Goal: Task Accomplishment & Management: Complete application form

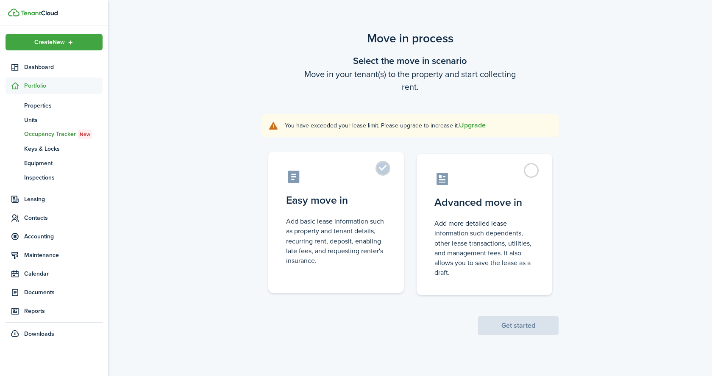
click at [362, 170] on control-radio-card-icon at bounding box center [336, 177] width 100 height 15
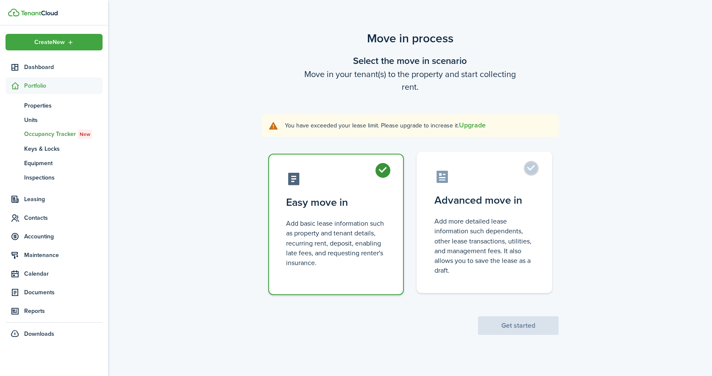
click at [491, 287] on label "Advanced move in Add more detailed lease information such dependents, other lea…" at bounding box center [485, 223] width 136 height 142
radio input "false"
radio input "true"
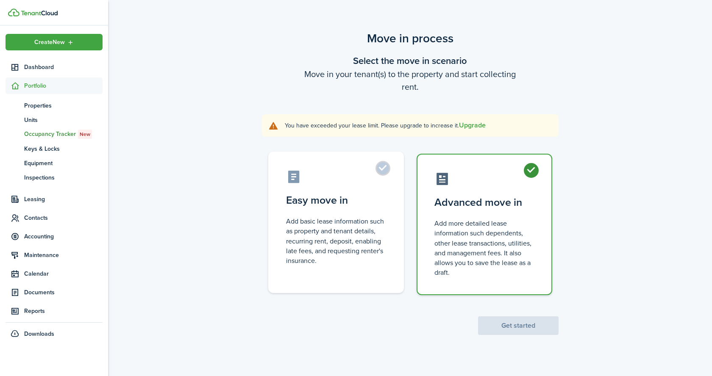
click at [374, 277] on label "Easy move in Add basic lease information such as property and tenant details, r…" at bounding box center [336, 223] width 136 height 142
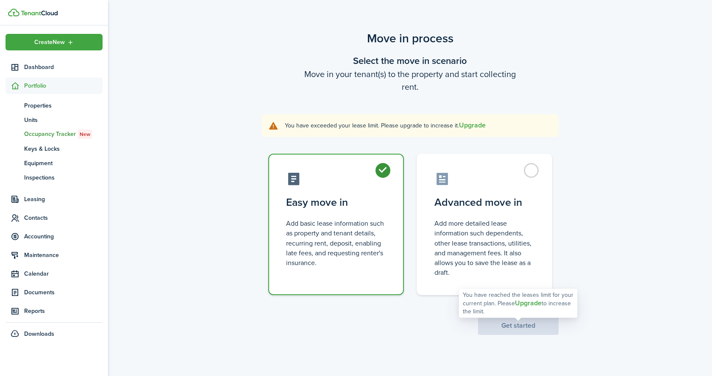
click at [506, 331] on scenario-actions "Get started" at bounding box center [518, 316] width 81 height 40
click at [466, 126] on button "Upgrade" at bounding box center [472, 126] width 27 height 8
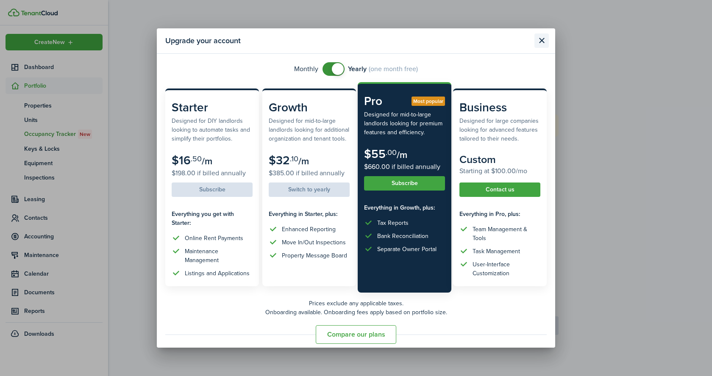
click at [541, 42] on button "Close modal" at bounding box center [542, 40] width 14 height 14
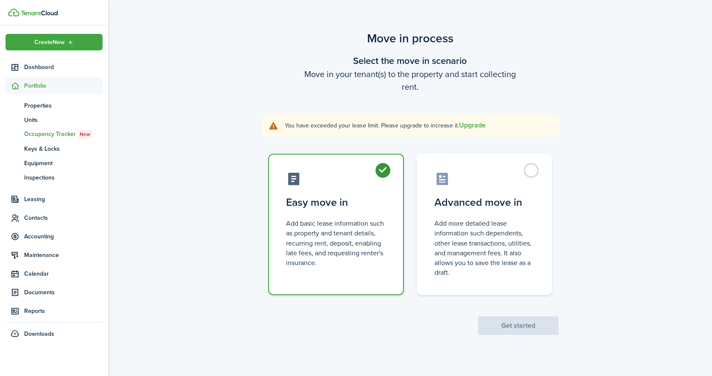
click at [357, 128] on explanation-description "You have exceeded your lease limit. Please upgrade to increase it. Upgrade" at bounding box center [419, 125] width 268 height 9
click at [287, 137] on scenario "Move in process Select the move in scenario Move in your tenant(s) to the prope…" at bounding box center [411, 183] width 314 height 306
click at [422, 223] on label "Advanced move in Add more detailed lease information such dependents, other lea…" at bounding box center [485, 223] width 136 height 142
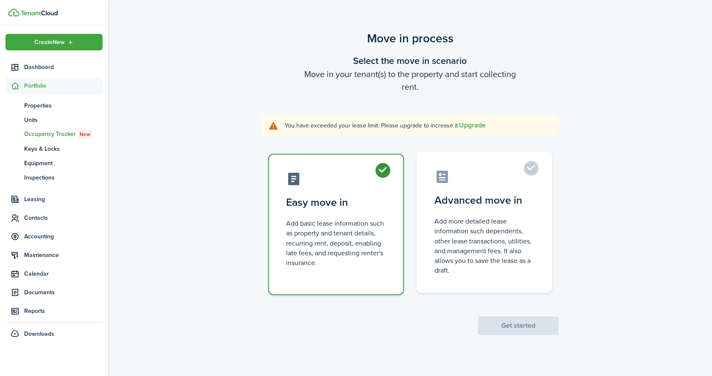
radio input "false"
radio input "true"
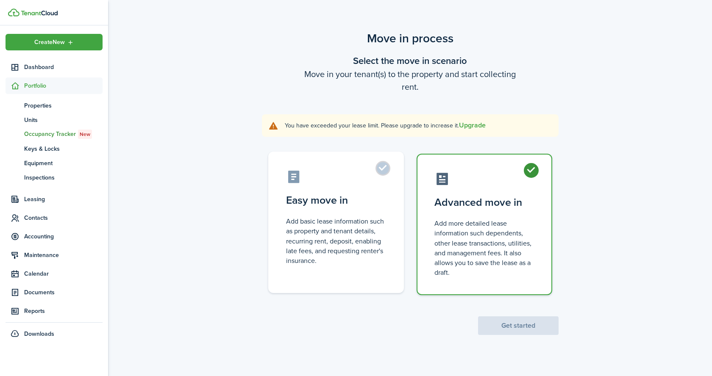
click at [385, 228] on control-radio-card-description "Add basic lease information such as property and tenant details, recurring rent…" at bounding box center [336, 241] width 100 height 49
radio input "true"
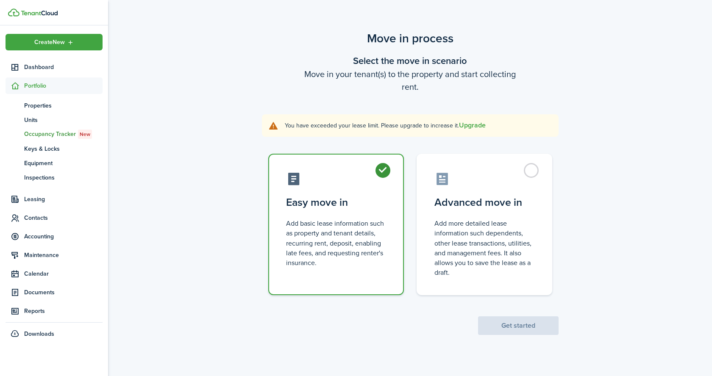
click at [196, 249] on div "Move in process Select the move in scenario Move in your tenant(s) to the prope…" at bounding box center [410, 182] width 604 height 314
click at [43, 119] on span "Units" at bounding box center [63, 120] width 78 height 9
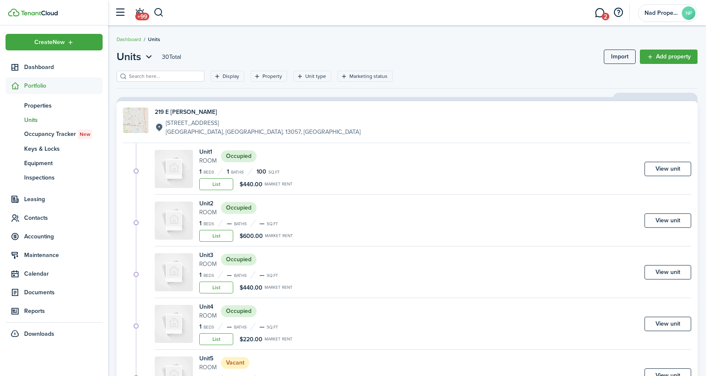
scroll to position [327, 0]
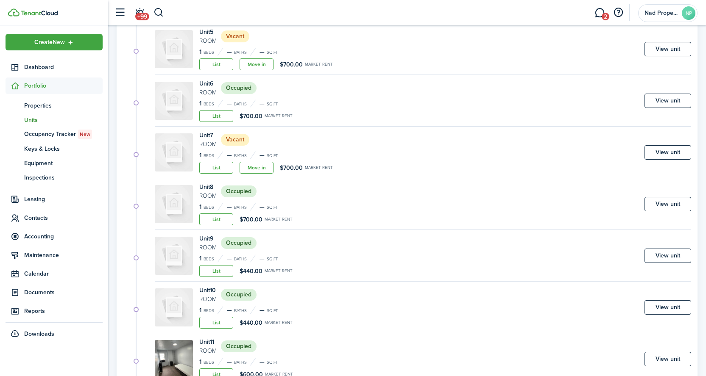
click at [213, 186] on h4 "Unit 8" at bounding box center [207, 187] width 17 height 9
click at [190, 197] on img at bounding box center [174, 204] width 38 height 38
click at [662, 214] on div "Unit 8 Room Occupied 1 Beds — Baths — sq.ft List $700.00 Market rent View unit" at bounding box center [423, 206] width 536 height 47
click at [664, 206] on link "View unit" at bounding box center [667, 204] width 47 height 14
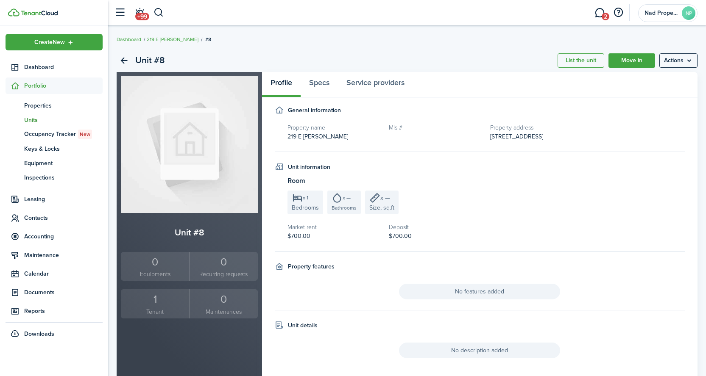
click at [155, 301] on div "1" at bounding box center [155, 300] width 64 height 16
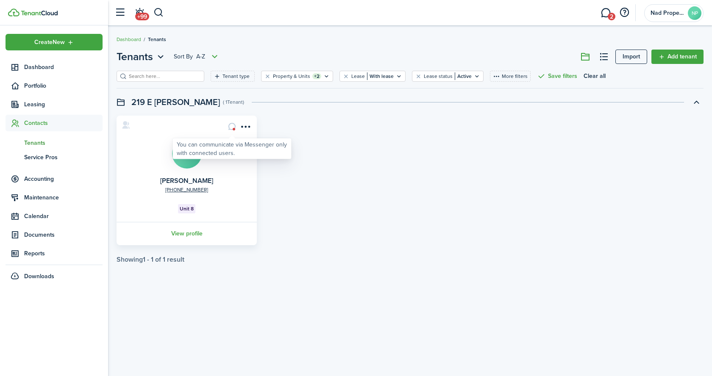
click at [195, 153] on div "You can communicate via Messenger only with connected users." at bounding box center [232, 149] width 111 height 17
click at [187, 177] on link "[PERSON_NAME]" at bounding box center [186, 181] width 53 height 10
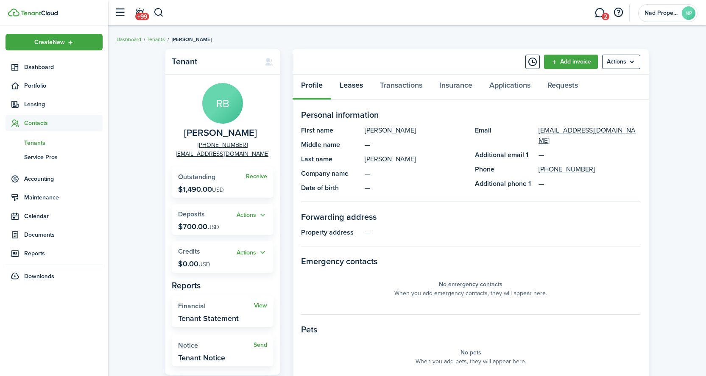
click at [351, 88] on link "Leases" at bounding box center [351, 87] width 40 height 25
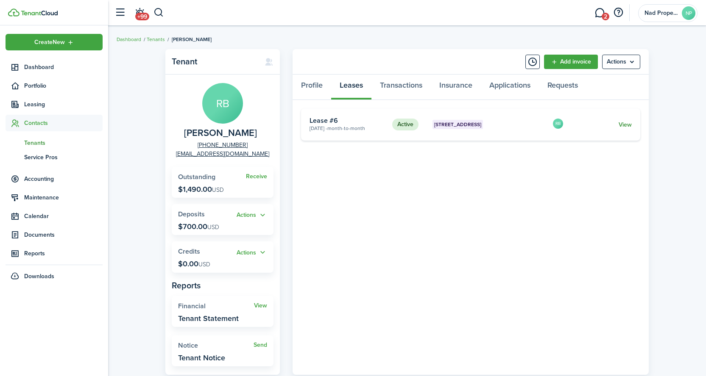
click at [626, 123] on link "View" at bounding box center [625, 124] width 13 height 9
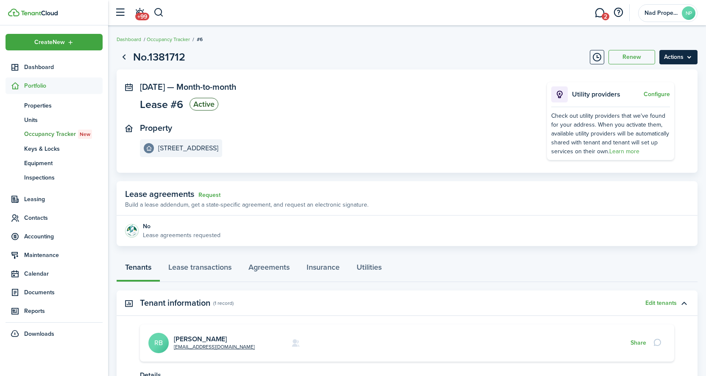
click at [673, 59] on menu-btn "Actions" at bounding box center [678, 57] width 38 height 14
click at [661, 101] on link "End Lease" at bounding box center [660, 105] width 74 height 14
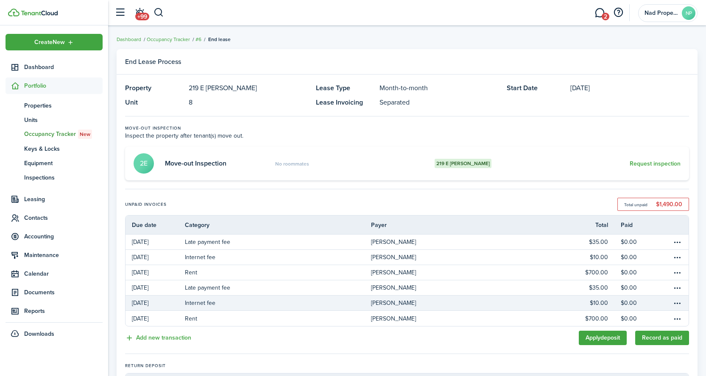
scroll to position [147, 0]
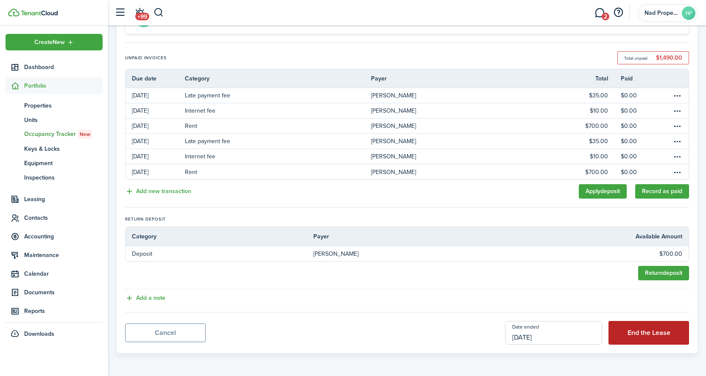
click at [638, 331] on button "End the Lease" at bounding box center [648, 333] width 81 height 24
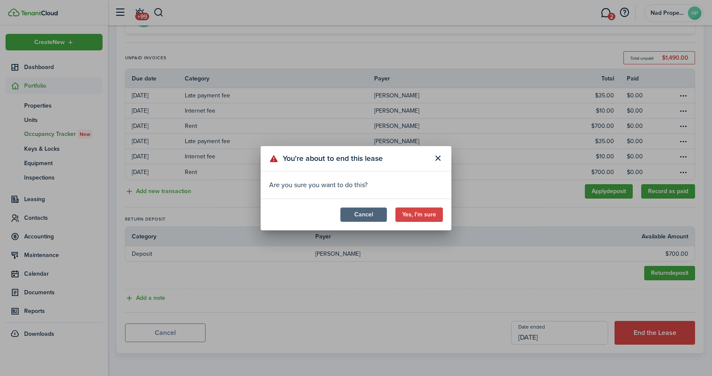
click at [361, 210] on button "Cancel" at bounding box center [363, 215] width 47 height 14
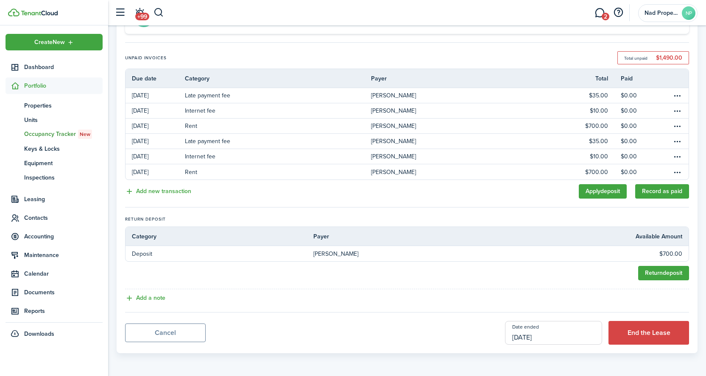
click at [554, 334] on input "[DATE]" at bounding box center [553, 333] width 97 height 24
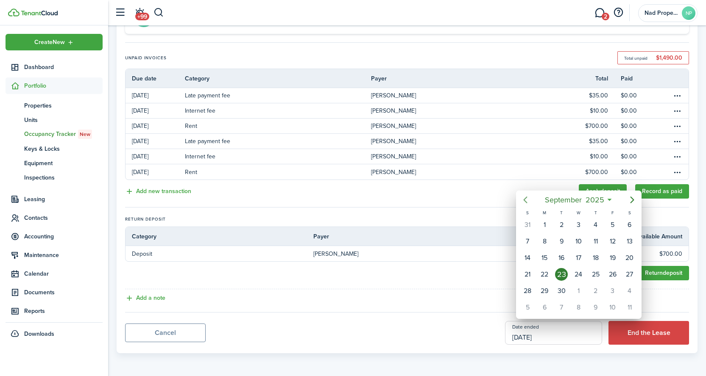
click at [523, 198] on icon "Previous page" at bounding box center [525, 200] width 10 height 10
click at [609, 226] on div "1" at bounding box center [612, 225] width 13 height 13
type input "[DATE]"
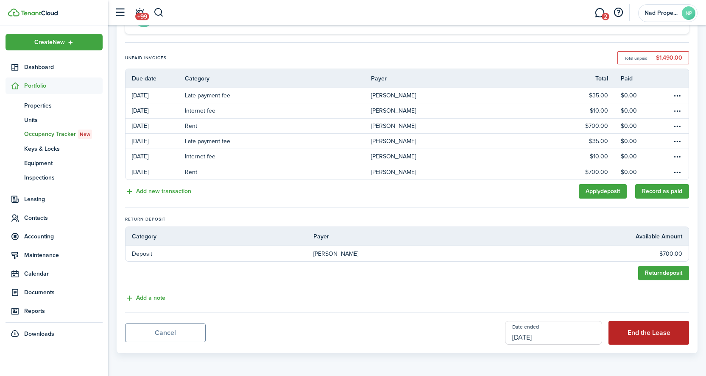
click at [625, 337] on button "End the Lease" at bounding box center [648, 333] width 81 height 24
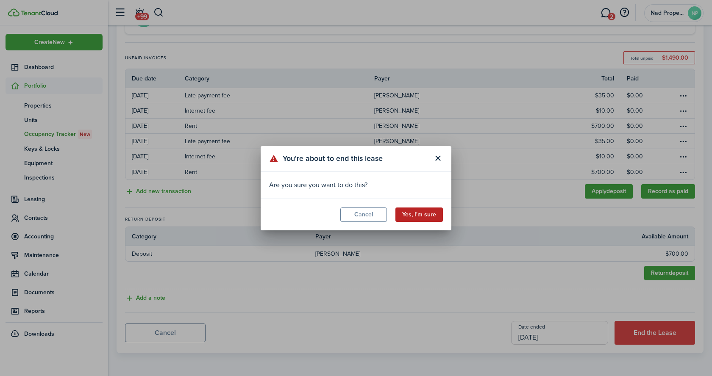
click at [424, 211] on button "Yes, I'm sure" at bounding box center [419, 215] width 47 height 14
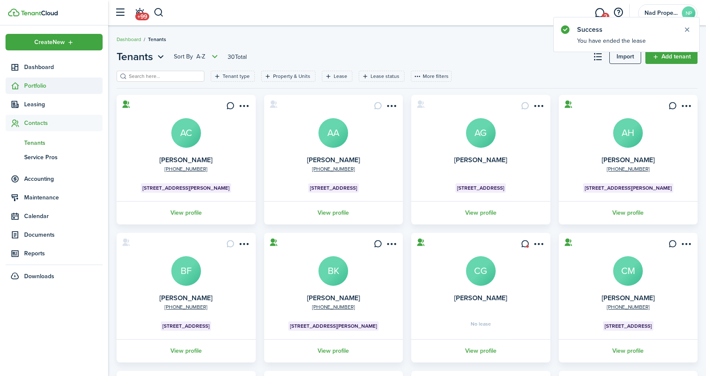
click at [42, 87] on span "Portfolio" at bounding box center [63, 85] width 78 height 9
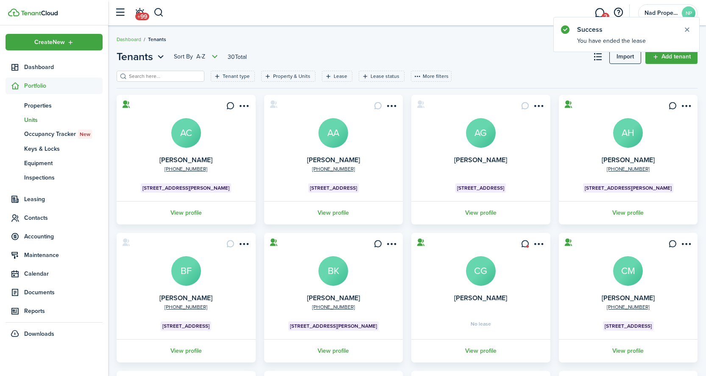
click at [37, 119] on span "Units" at bounding box center [63, 120] width 78 height 9
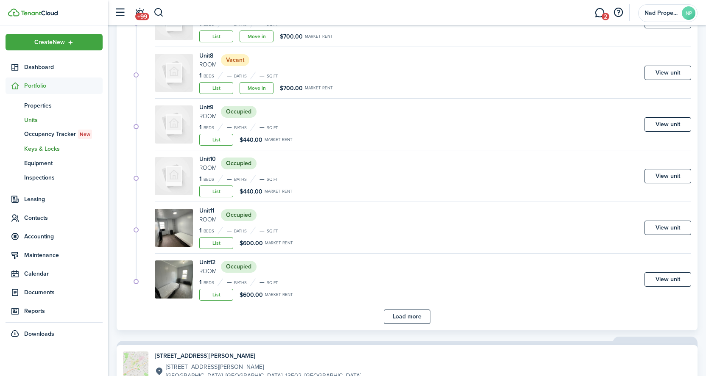
scroll to position [400, 0]
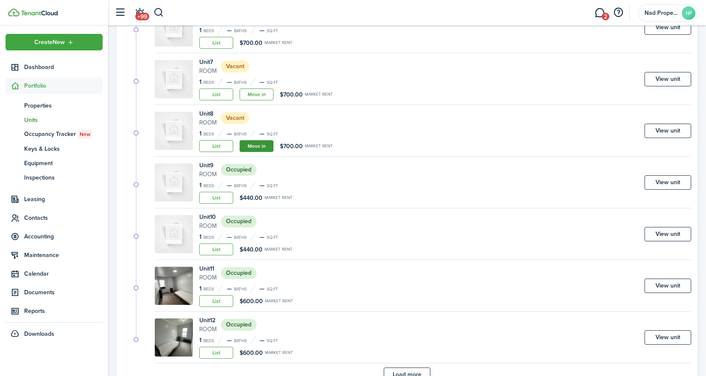
click at [249, 146] on link "Move in" at bounding box center [257, 146] width 34 height 12
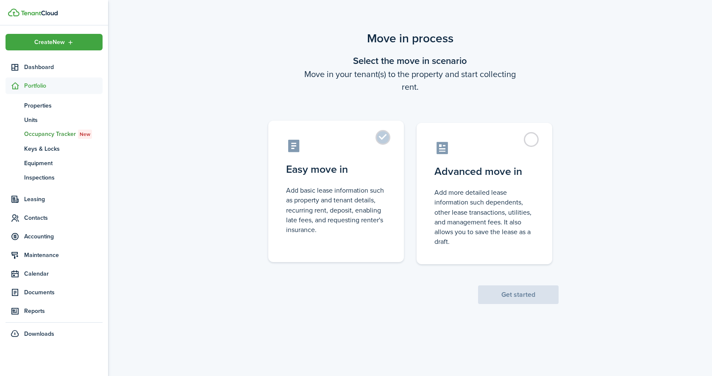
click at [380, 180] on label "Easy move in Add basic lease information such as property and tenant details, r…" at bounding box center [336, 192] width 136 height 142
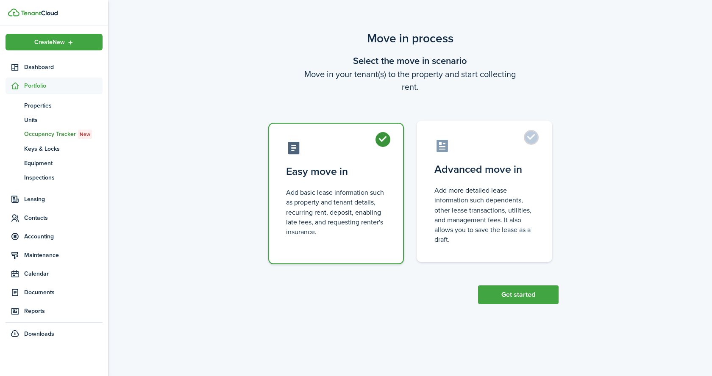
click at [441, 178] on label "Advanced move in Add more detailed lease information such dependents, other lea…" at bounding box center [485, 192] width 136 height 142
radio input "false"
radio input "true"
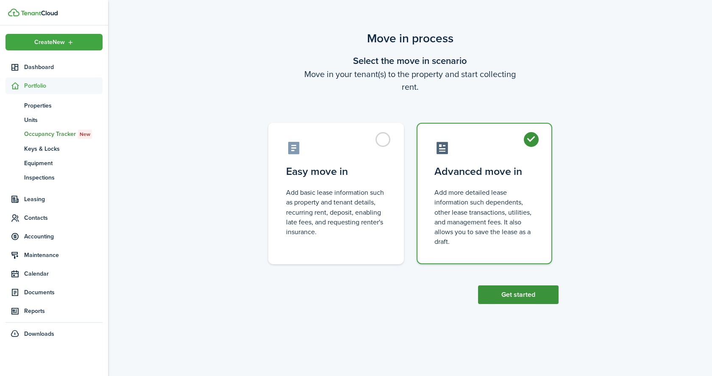
click at [505, 298] on button "Get started" at bounding box center [518, 295] width 81 height 19
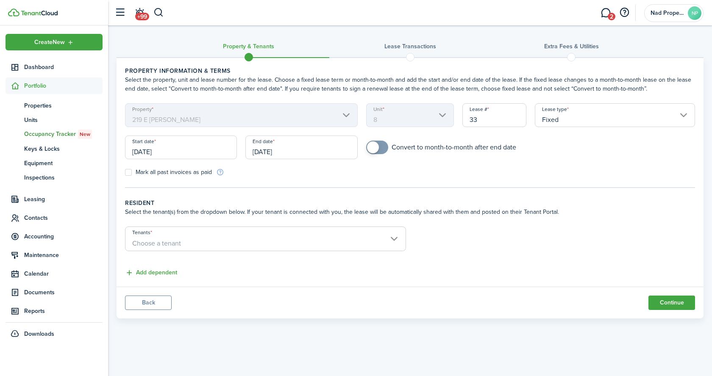
click at [549, 114] on input "Fixed" at bounding box center [615, 115] width 160 height 24
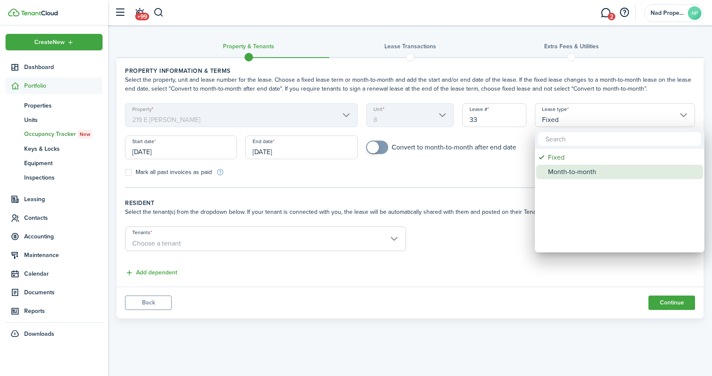
click at [561, 168] on div "Month-to-month" at bounding box center [623, 172] width 150 height 14
type input "Month-to-month"
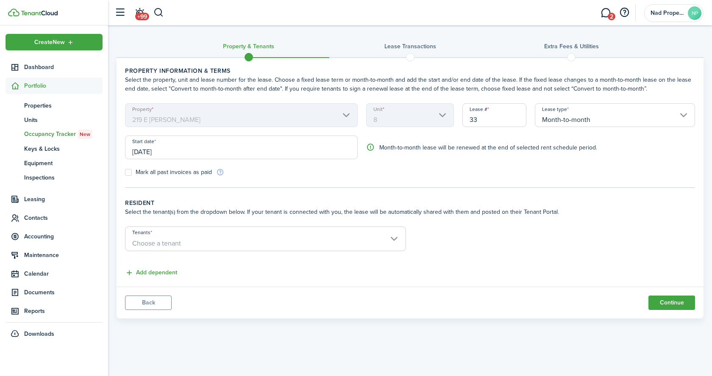
click at [293, 144] on input "[DATE]" at bounding box center [241, 148] width 233 height 24
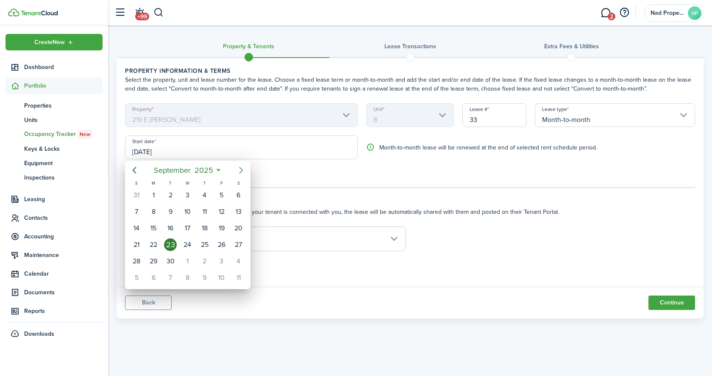
click at [238, 171] on icon "Next page" at bounding box center [241, 170] width 10 height 10
click at [187, 194] on div "1" at bounding box center [187, 195] width 13 height 13
type input "[DATE]"
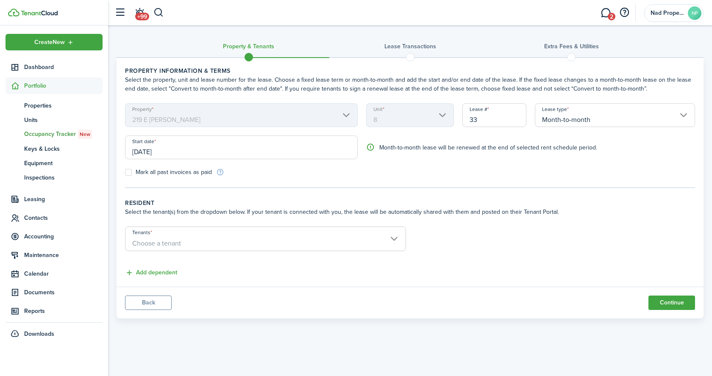
click at [223, 254] on div "Tenants Choose a tenant" at bounding box center [266, 243] width 290 height 33
click at [226, 248] on span "Choose a tenant" at bounding box center [265, 244] width 280 height 14
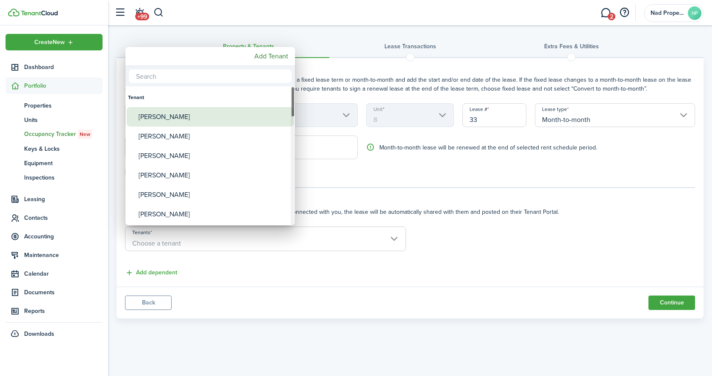
click at [197, 121] on div "[PERSON_NAME]" at bounding box center [214, 117] width 150 height 20
type input "[PERSON_NAME]"
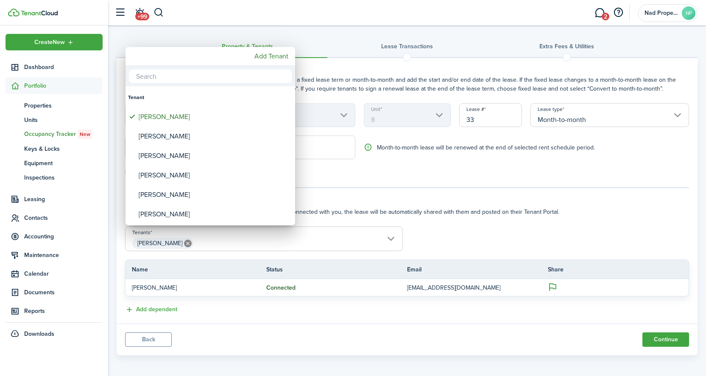
click at [350, 333] on div at bounding box center [353, 188] width 842 height 512
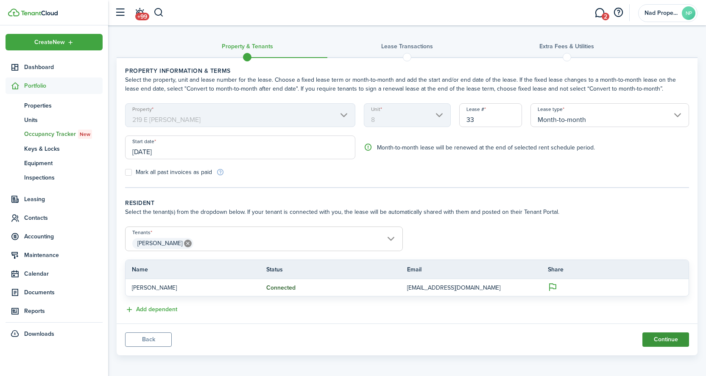
click at [661, 336] on button "Continue" at bounding box center [665, 340] width 47 height 14
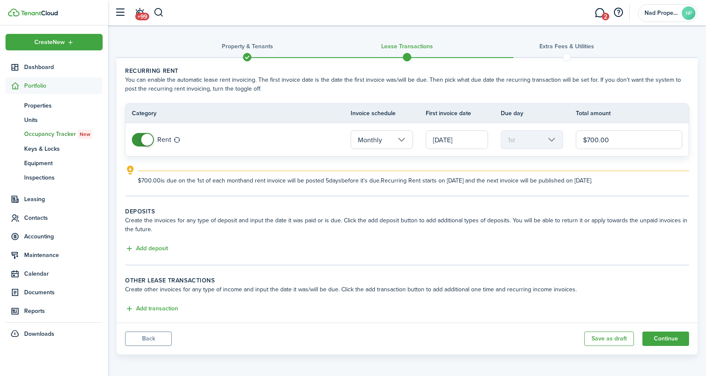
scroll to position [1, 0]
click at [150, 249] on button "Add deposit" at bounding box center [146, 248] width 43 height 10
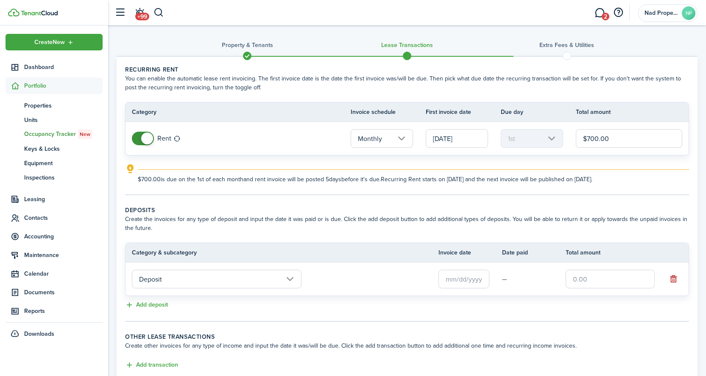
click at [181, 285] on input "Deposit" at bounding box center [217, 279] width 170 height 19
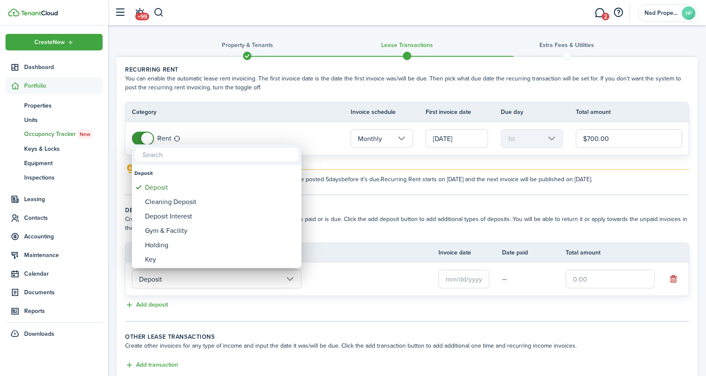
click at [311, 289] on div at bounding box center [353, 188] width 842 height 512
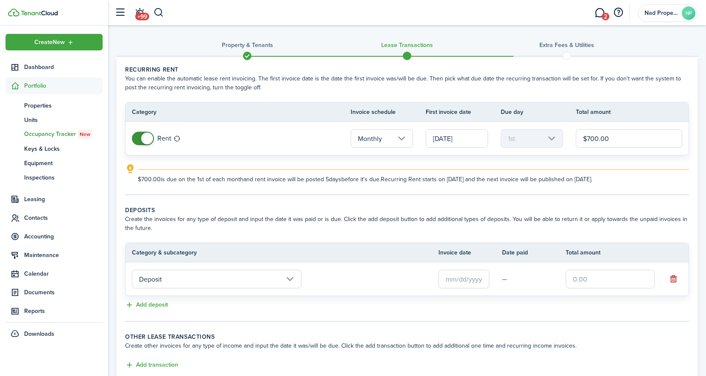
click at [458, 286] on input "text" at bounding box center [463, 279] width 51 height 19
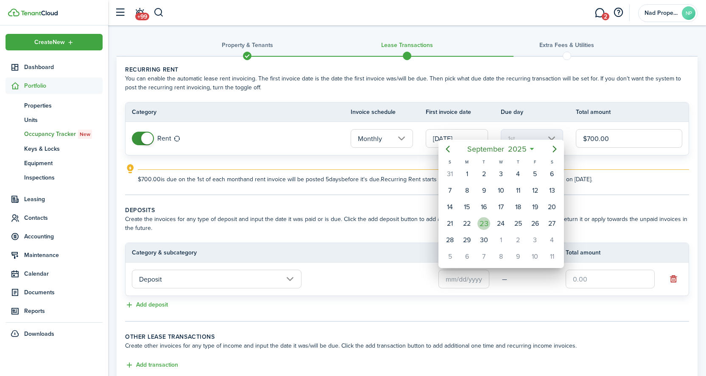
click at [484, 227] on div "23" at bounding box center [483, 224] width 13 height 13
type input "[DATE]"
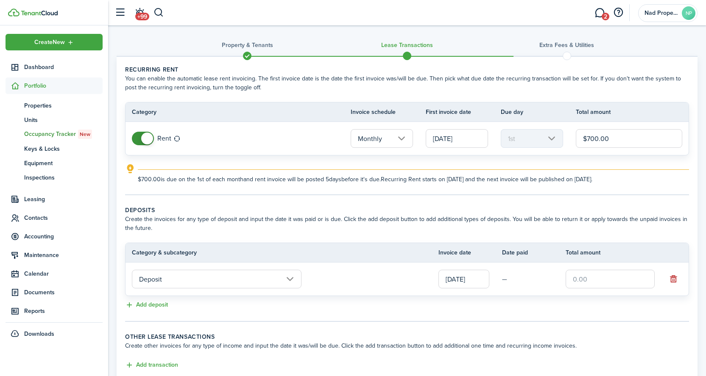
click at [583, 269] on td at bounding box center [617, 279] width 102 height 23
click at [583, 275] on input "text" at bounding box center [610, 279] width 89 height 19
type input "$700.00"
click at [332, 345] on wizard-step-header-description "Create other invoices for any type of income and input the date it was/will be …" at bounding box center [407, 346] width 564 height 9
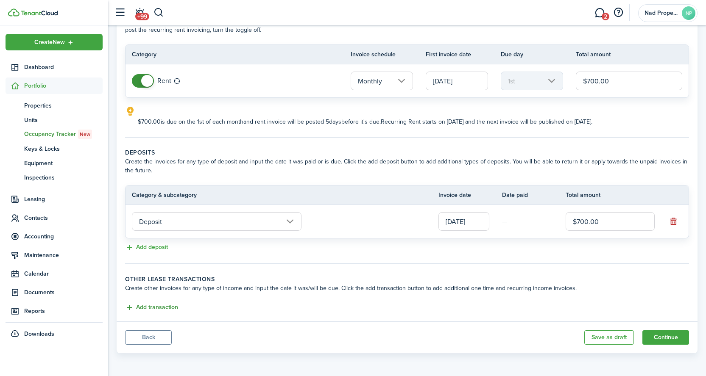
click at [167, 308] on button "Add transaction" at bounding box center [151, 308] width 53 height 10
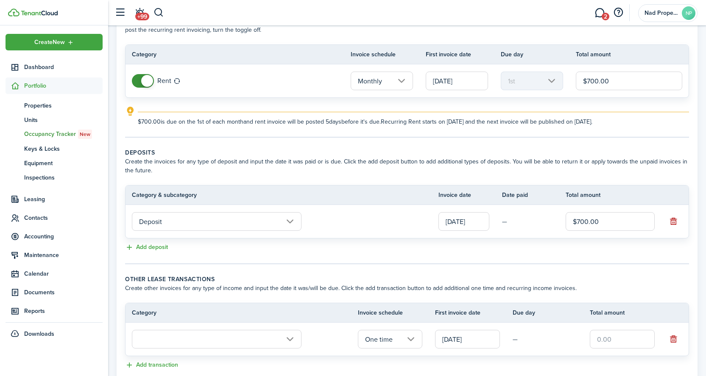
click at [174, 341] on input "text" at bounding box center [217, 339] width 170 height 19
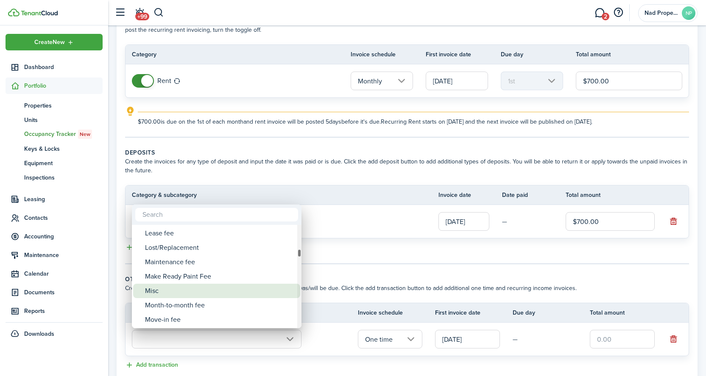
click at [206, 286] on div "Misc" at bounding box center [220, 291] width 150 height 14
type input "Tenant charges & fees / Misc"
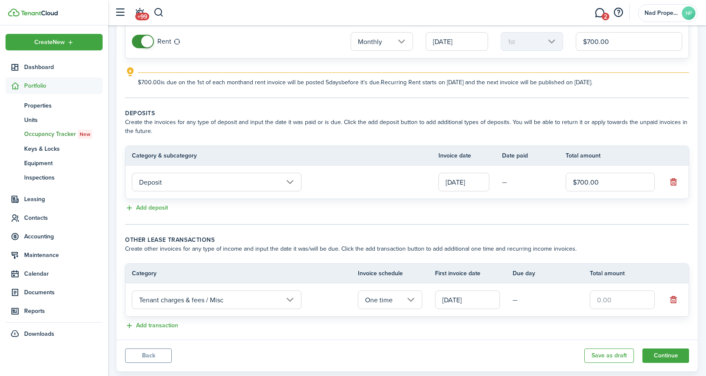
scroll to position [117, 0]
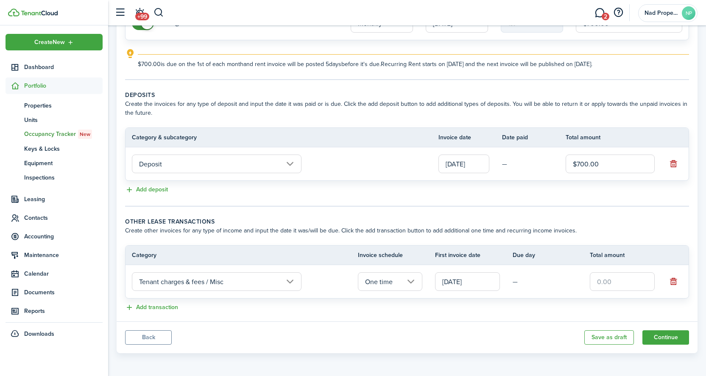
click at [477, 285] on input "[DATE]" at bounding box center [467, 282] width 65 height 19
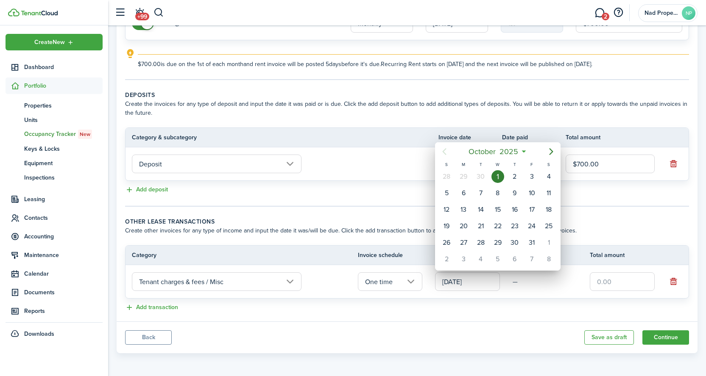
click at [413, 189] on div at bounding box center [353, 188] width 842 height 512
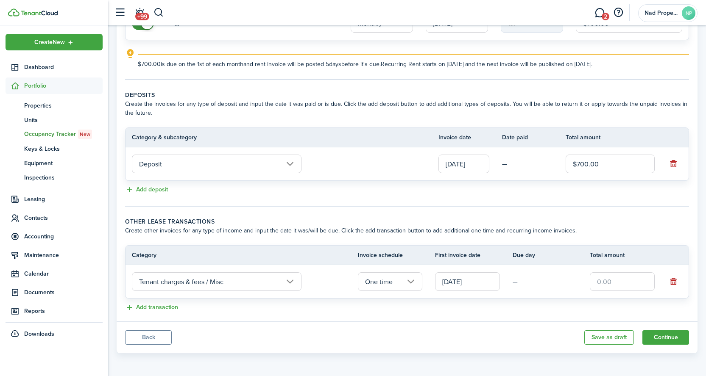
click at [471, 165] on input "[DATE]" at bounding box center [463, 164] width 51 height 19
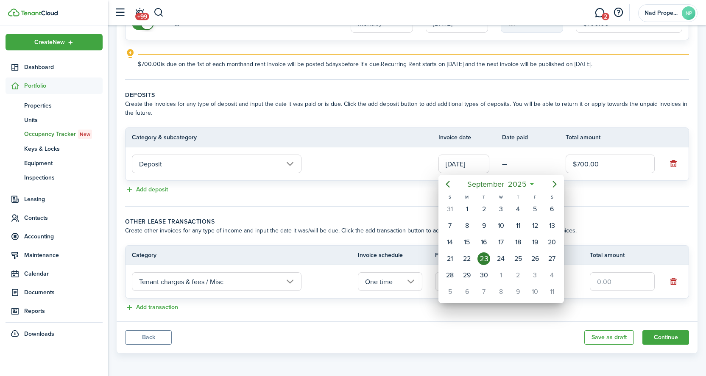
click at [404, 216] on div at bounding box center [353, 188] width 842 height 512
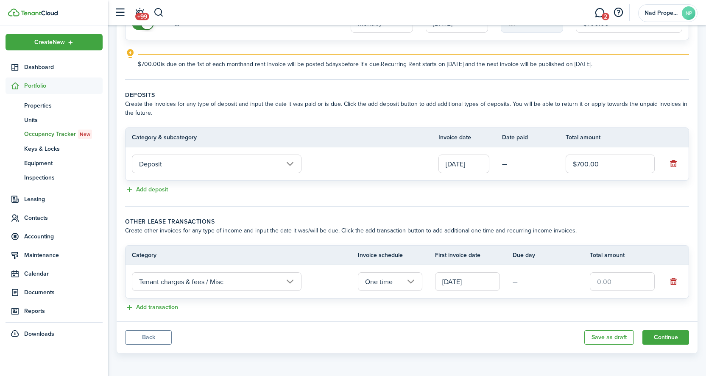
click at [460, 274] on input "[DATE]" at bounding box center [467, 282] width 65 height 19
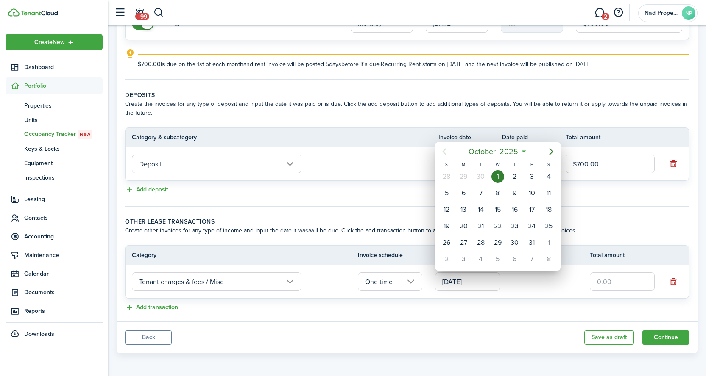
click at [447, 153] on icon "Previous page" at bounding box center [444, 152] width 10 height 10
click at [481, 149] on span "October" at bounding box center [482, 151] width 31 height 15
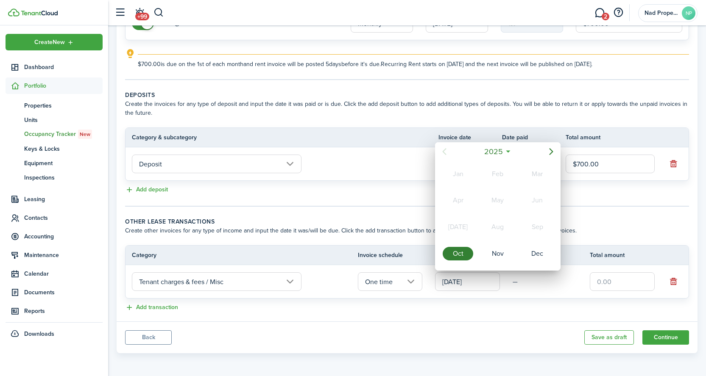
click at [417, 313] on div at bounding box center [353, 188] width 842 height 512
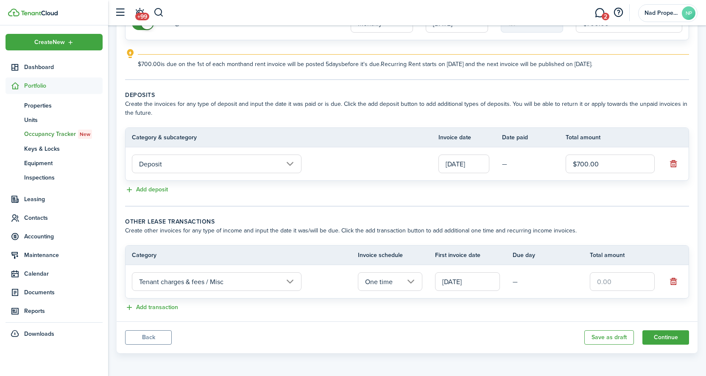
click at [404, 282] on input "One time" at bounding box center [390, 282] width 65 height 19
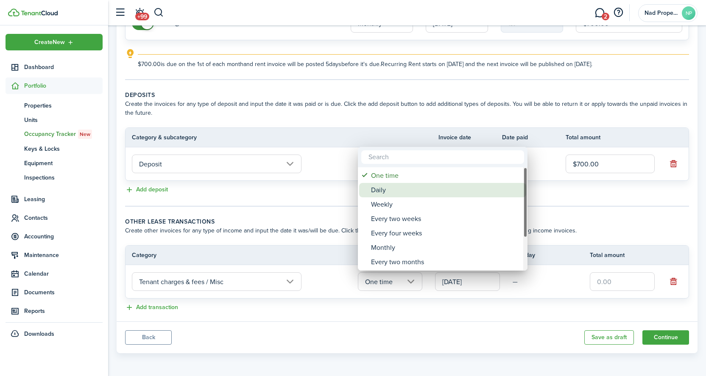
click at [396, 192] on div "Daily" at bounding box center [446, 190] width 150 height 14
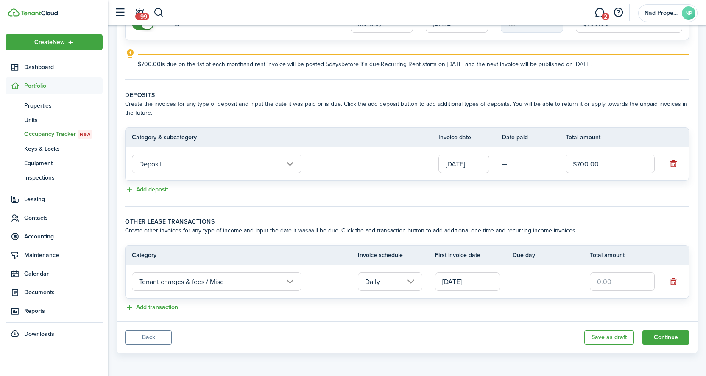
click at [411, 277] on input "Daily" at bounding box center [390, 282] width 65 height 19
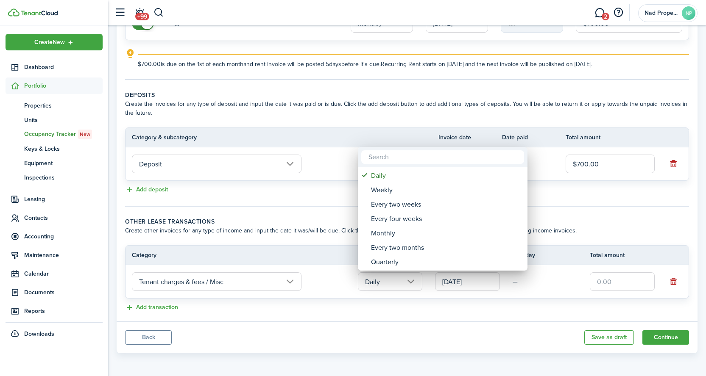
click at [331, 272] on div at bounding box center [353, 188] width 842 height 512
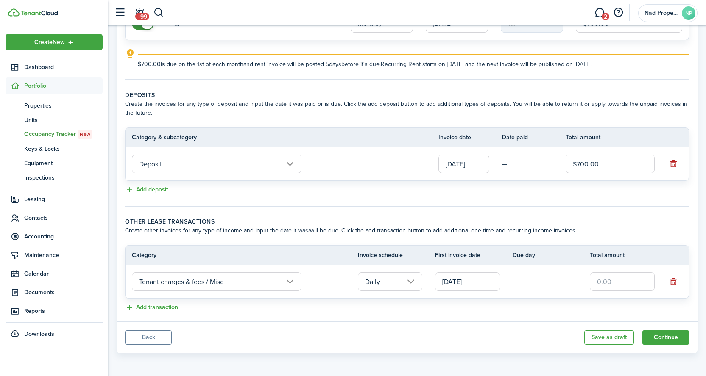
click at [400, 278] on input "Daily" at bounding box center [390, 282] width 65 height 19
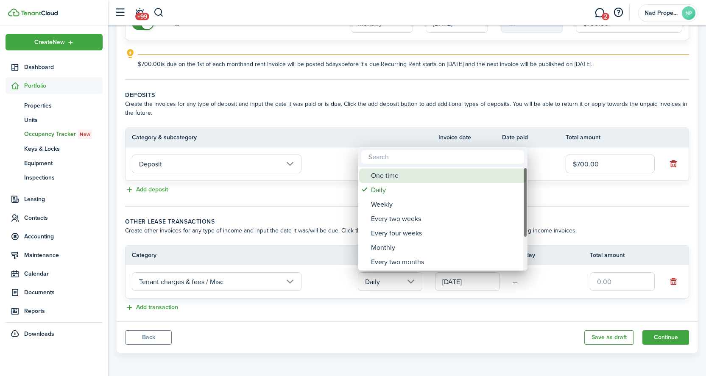
click at [392, 176] on div "One time" at bounding box center [446, 176] width 150 height 14
type input "One time"
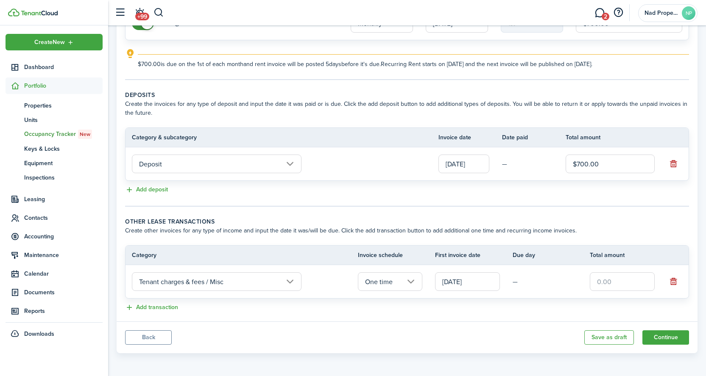
click at [469, 281] on input "[DATE]" at bounding box center [467, 282] width 65 height 19
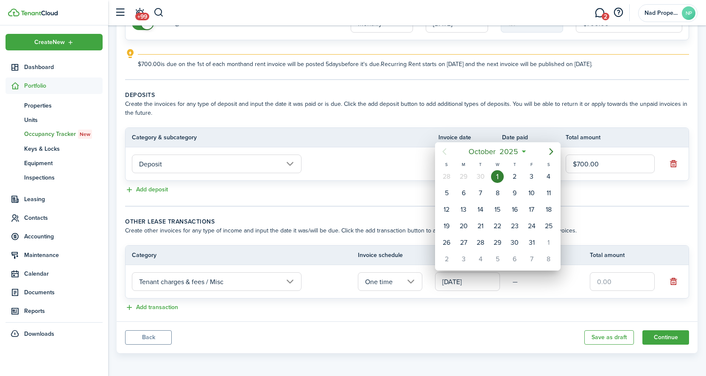
click at [469, 281] on div at bounding box center [353, 188] width 842 height 512
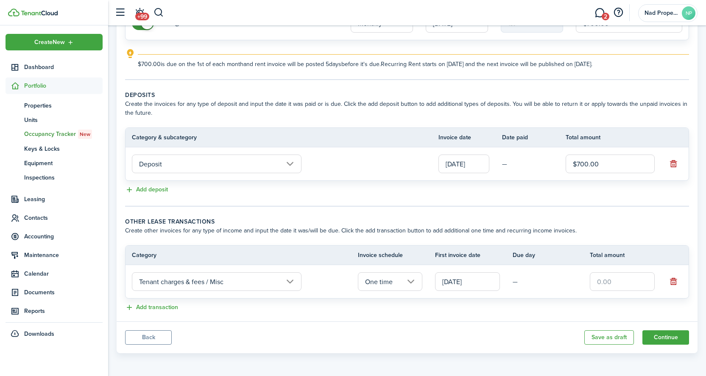
click at [469, 281] on input "[DATE]" at bounding box center [467, 282] width 65 height 19
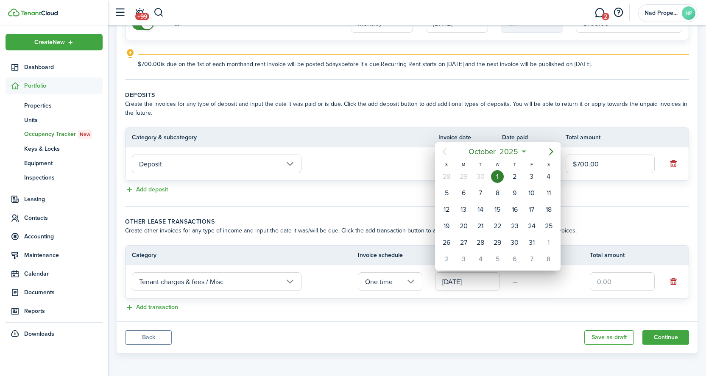
click at [524, 312] on div at bounding box center [353, 188] width 842 height 512
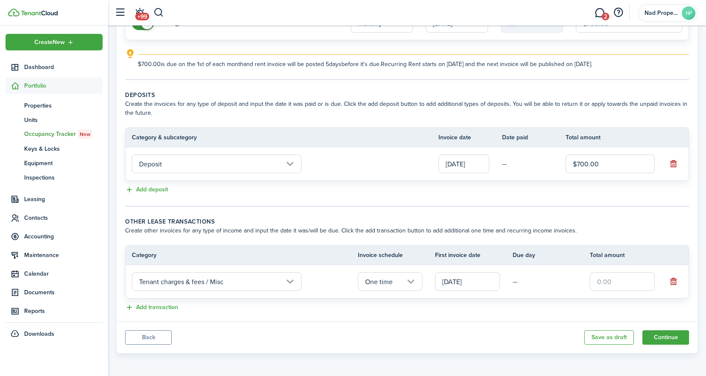
click at [617, 279] on input "text" at bounding box center [622, 282] width 65 height 19
type input "$60.00"
click at [508, 340] on panel-main-footer "Back Save as draft Continue" at bounding box center [407, 338] width 581 height 32
click at [680, 340] on button "Continue" at bounding box center [665, 338] width 47 height 14
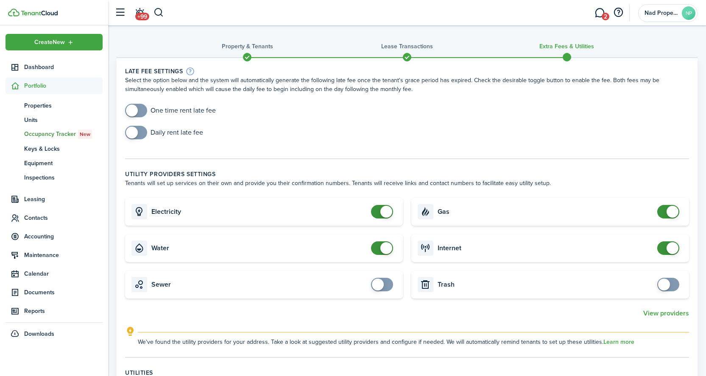
checkbox input "true"
click at [136, 112] on span at bounding box center [132, 111] width 12 height 12
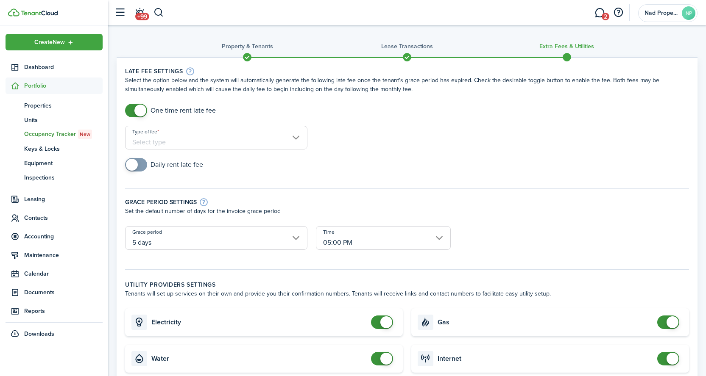
click at [162, 142] on input "Type of fee" at bounding box center [216, 138] width 182 height 24
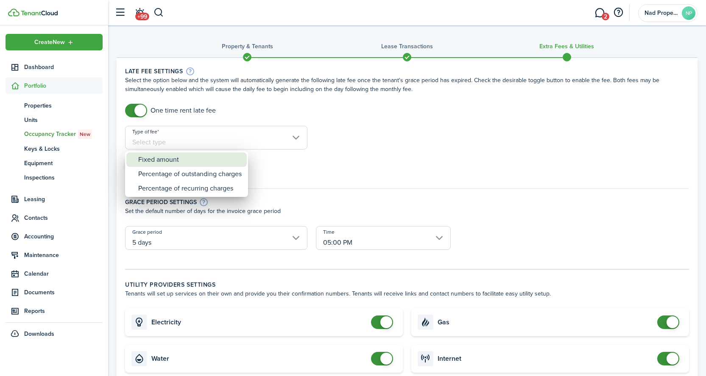
click at [162, 158] on div "Fixed amount" at bounding box center [189, 160] width 103 height 14
type input "Fixed amount"
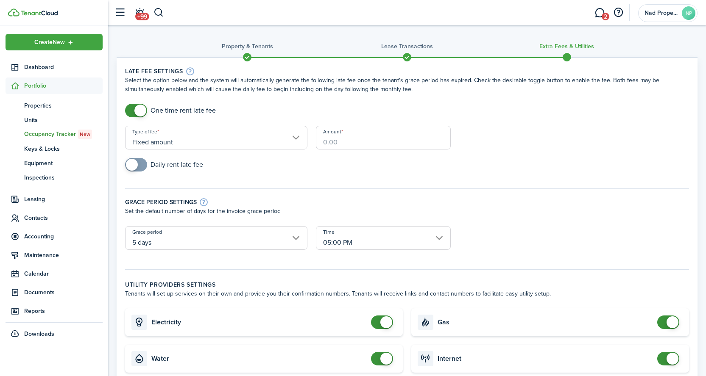
click at [358, 129] on input "Amount" at bounding box center [383, 138] width 135 height 24
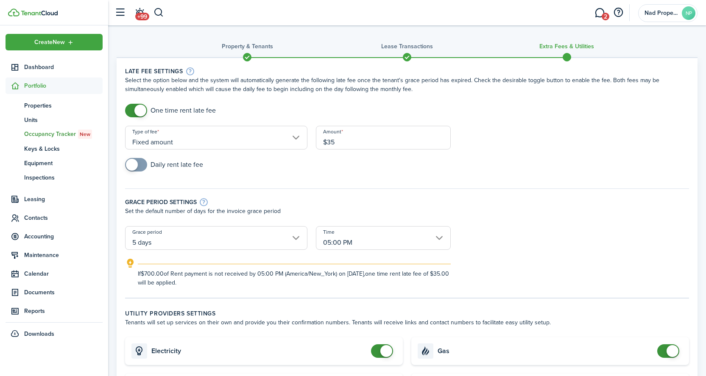
type input "$35.00"
click at [317, 170] on div "Daily rent late fee" at bounding box center [407, 169] width 572 height 22
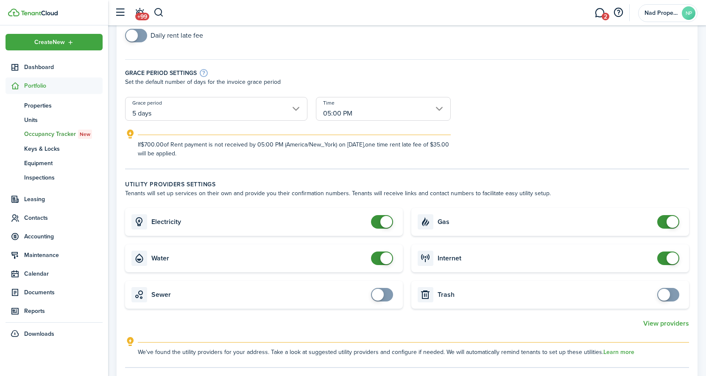
scroll to position [131, 0]
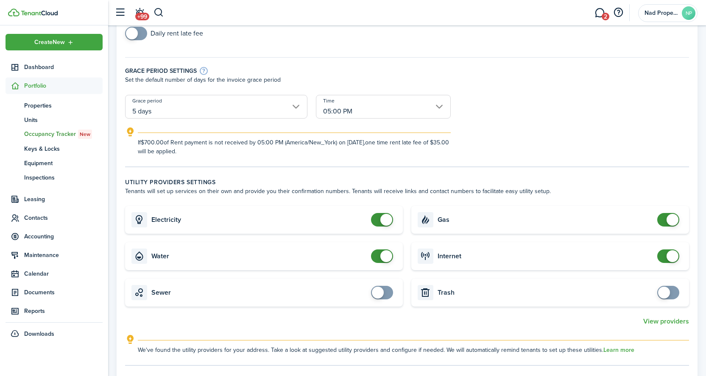
click at [359, 222] on card-title "Electricity" at bounding box center [258, 220] width 215 height 8
checkbox input "false"
click at [379, 218] on span at bounding box center [382, 220] width 8 height 14
checkbox input "false"
click at [380, 256] on span at bounding box center [386, 257] width 12 height 12
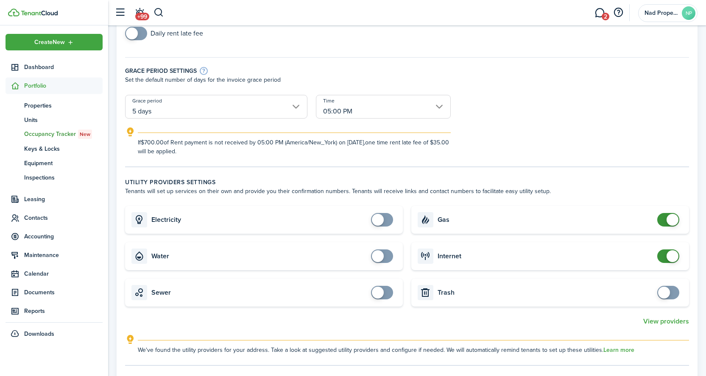
checkbox input "false"
click at [664, 217] on span at bounding box center [668, 220] width 8 height 14
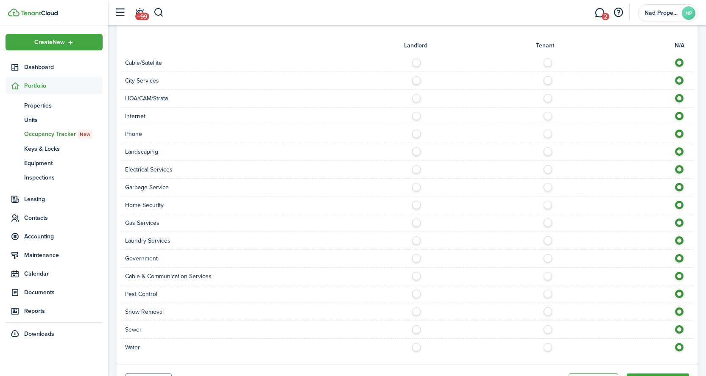
scroll to position [549, 0]
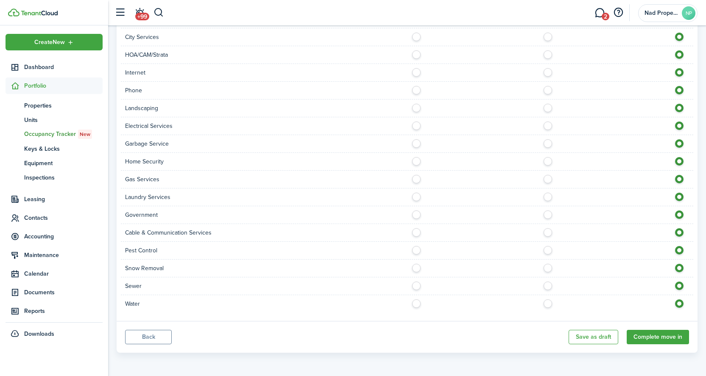
click at [158, 334] on button "Back" at bounding box center [148, 337] width 47 height 14
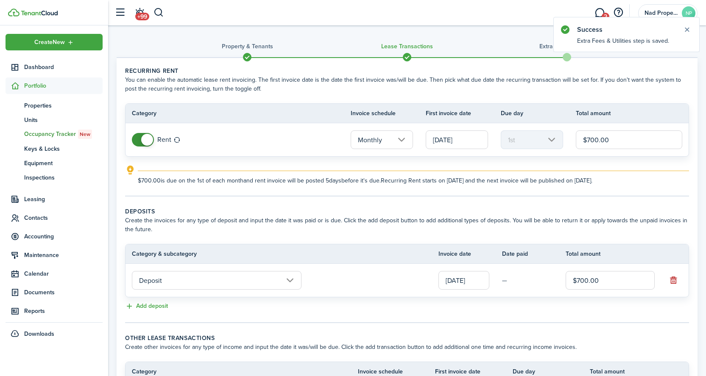
scroll to position [117, 0]
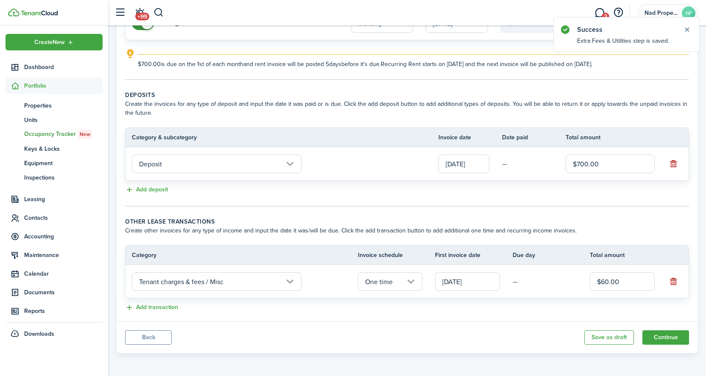
click at [167, 314] on panel-main-body "Recurring rent You can enable the automatic lease rent invoicing. The first inv…" at bounding box center [407, 131] width 581 height 380
click at [168, 312] on button "Add transaction" at bounding box center [151, 308] width 53 height 10
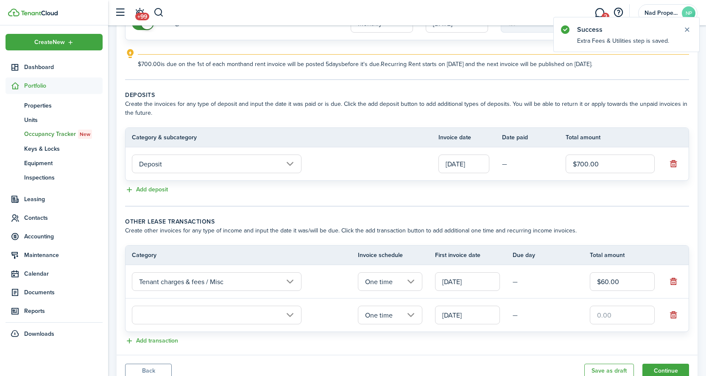
click at [167, 317] on input "text" at bounding box center [217, 315] width 170 height 19
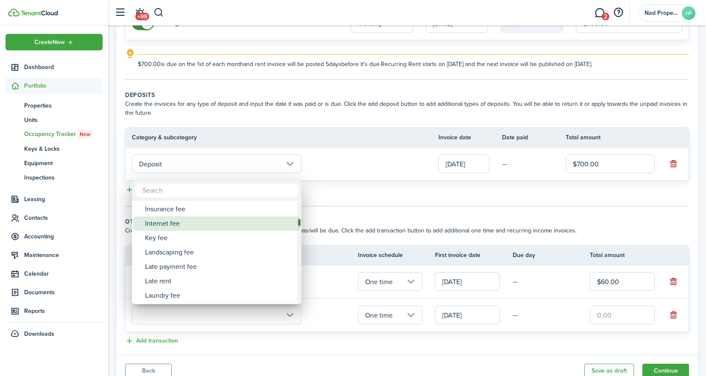
click at [182, 226] on div "Internet fee" at bounding box center [220, 224] width 150 height 14
type input "Tenant charges & fees / Internet fee"
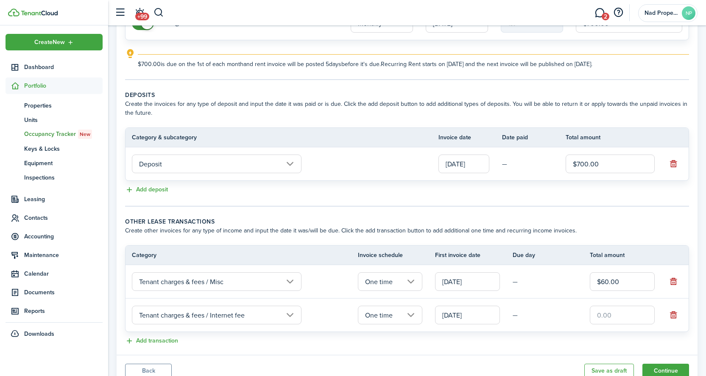
click at [393, 320] on input "One time" at bounding box center [390, 315] width 65 height 19
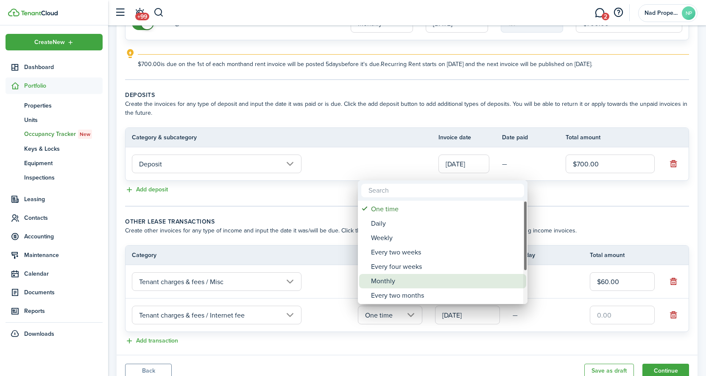
click at [402, 276] on div "Monthly" at bounding box center [446, 281] width 150 height 14
type input "Monthly"
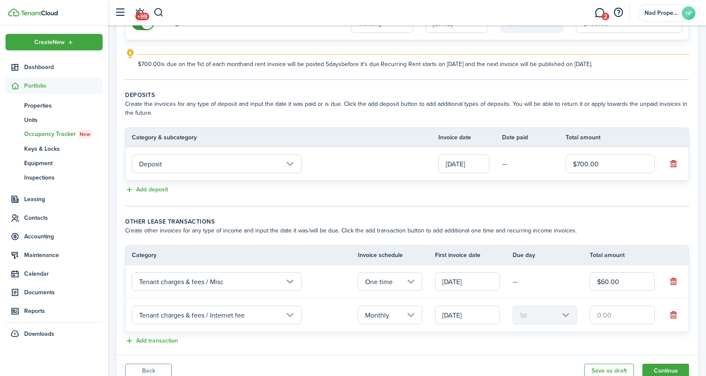
click at [605, 315] on input "text" at bounding box center [622, 315] width 65 height 19
type input "$10.00"
click at [521, 339] on div "Add transaction" at bounding box center [407, 342] width 564 height 10
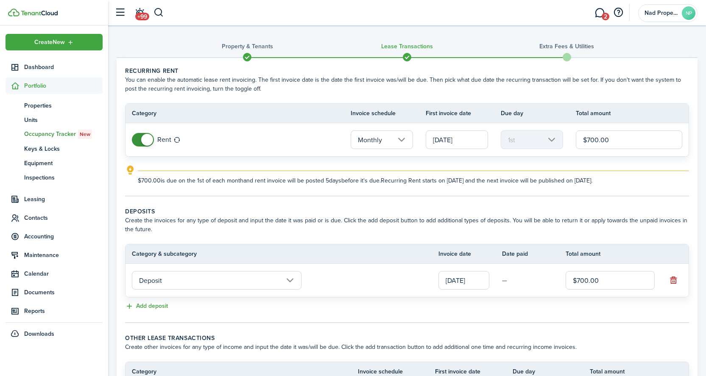
scroll to position [150, 0]
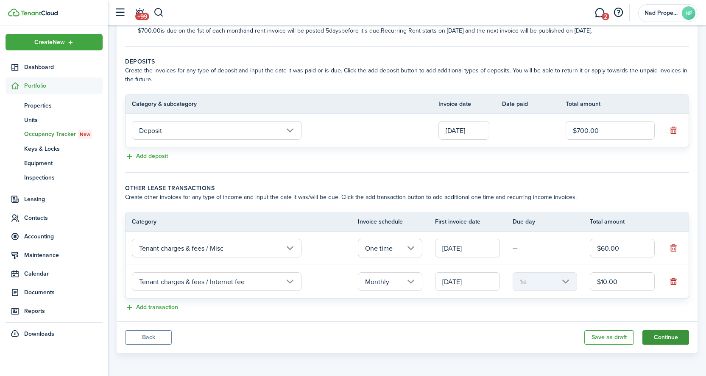
click at [653, 335] on button "Continue" at bounding box center [665, 338] width 47 height 14
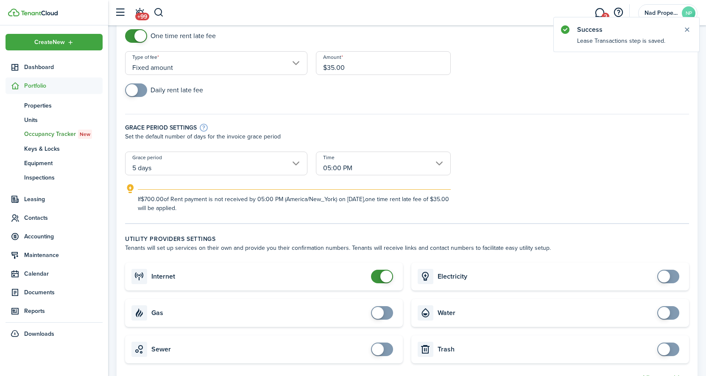
scroll to position [136, 0]
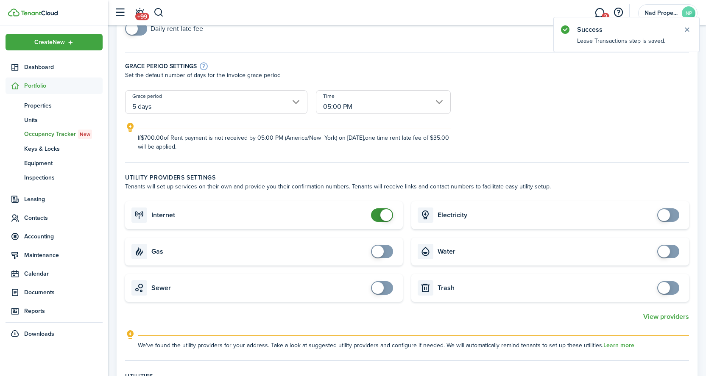
checkbox input "false"
click at [384, 214] on span at bounding box center [386, 215] width 12 height 12
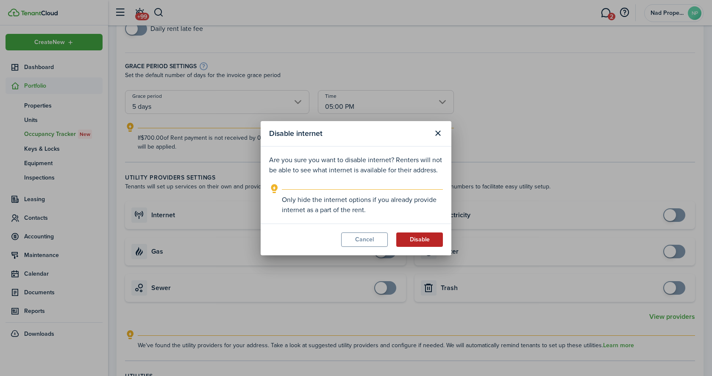
click at [426, 239] on button "Disable" at bounding box center [419, 240] width 47 height 14
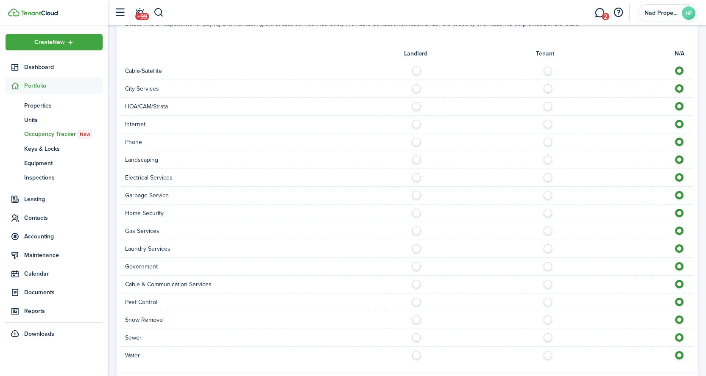
scroll to position [549, 0]
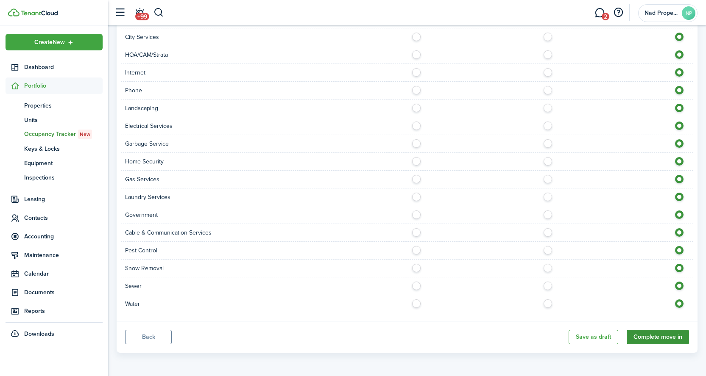
click at [653, 335] on button "Complete move in" at bounding box center [658, 337] width 62 height 14
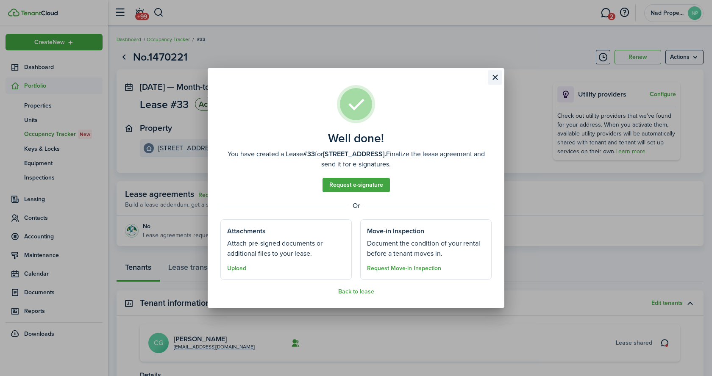
click at [491, 78] on button "Close modal" at bounding box center [495, 77] width 14 height 14
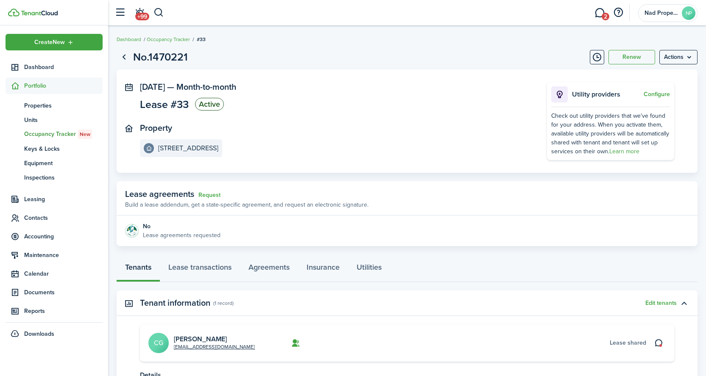
scroll to position [84, 0]
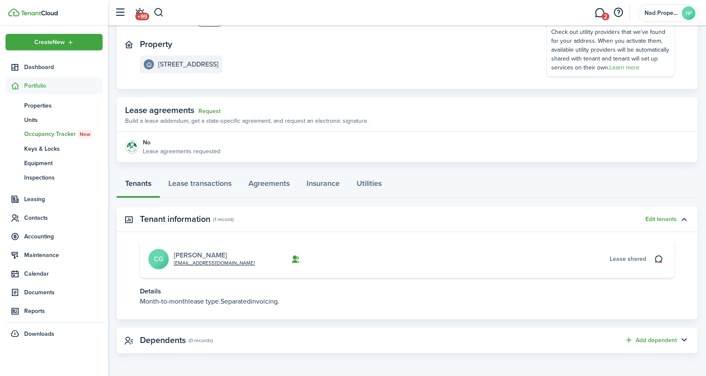
click at [209, 255] on link "[PERSON_NAME]" at bounding box center [200, 256] width 53 height 10
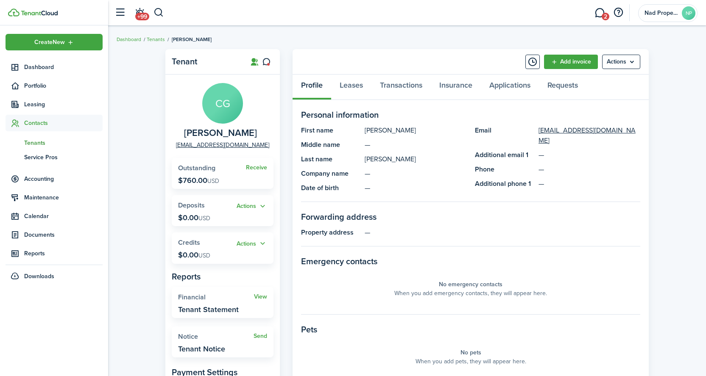
click at [192, 175] on widget-stats "Receive Outstanding $760.00 USD" at bounding box center [223, 173] width 102 height 31
click at [327, 92] on div "Profile Leases Transactions Insurance Applications Requests" at bounding box center [471, 87] width 356 height 25
click at [317, 88] on div "Profile Leases Transactions Insurance Applications Requests" at bounding box center [471, 87] width 356 height 25
click at [312, 84] on div "Profile Leases Transactions Insurance Applications Requests" at bounding box center [471, 87] width 356 height 25
click at [407, 87] on link "Transactions" at bounding box center [400, 87] width 59 height 25
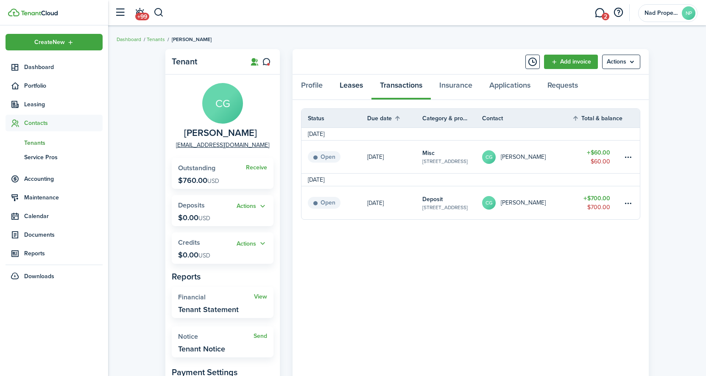
click at [360, 91] on link "Leases" at bounding box center [351, 87] width 40 height 25
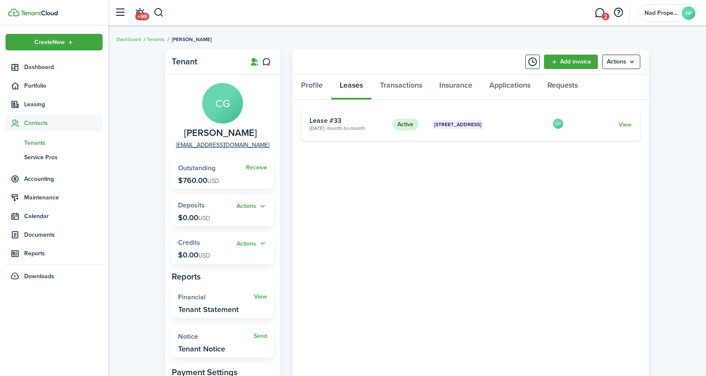
click at [390, 119] on card "Active [STREET_ADDRESS] 8 [DATE] - Month-to-month Lease #33 CG View" at bounding box center [470, 125] width 339 height 32
click at [412, 122] on status "Active" at bounding box center [405, 125] width 26 height 12
click at [625, 123] on link "View" at bounding box center [625, 124] width 13 height 9
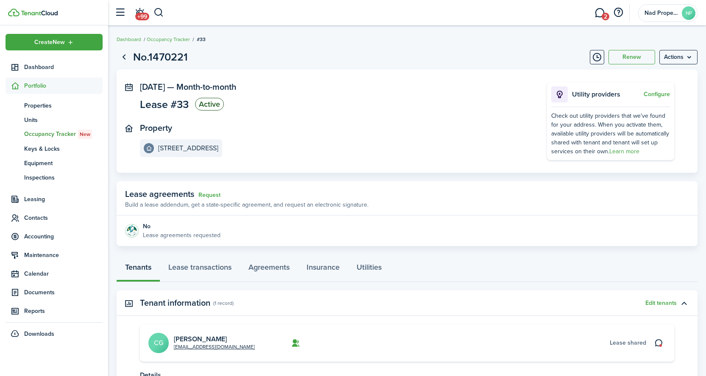
scroll to position [84, 0]
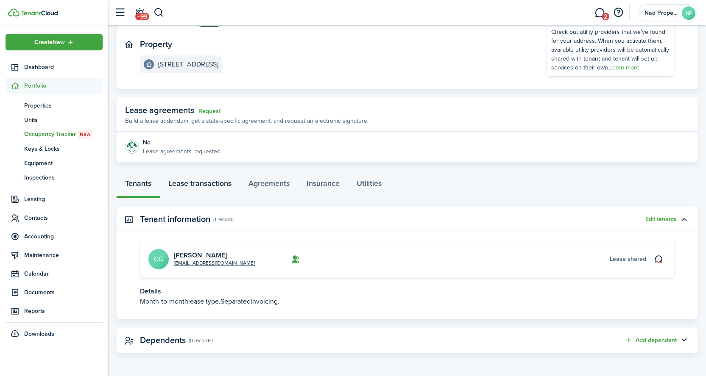
click at [183, 178] on link "Lease transactions" at bounding box center [200, 185] width 80 height 25
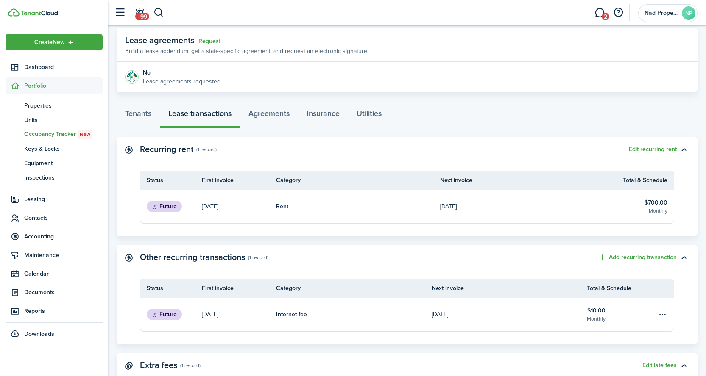
scroll to position [103, 0]
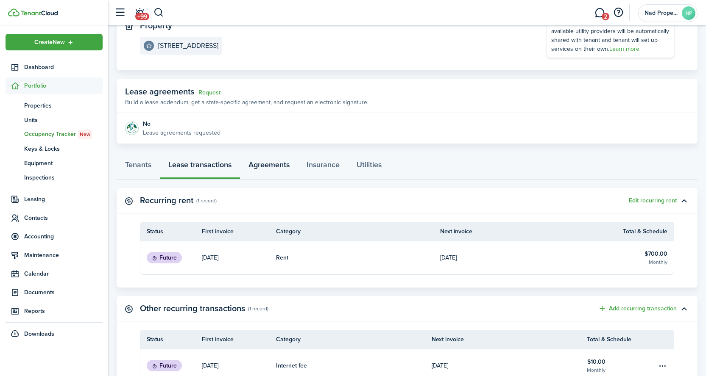
click at [276, 163] on link "Agreements" at bounding box center [269, 166] width 58 height 25
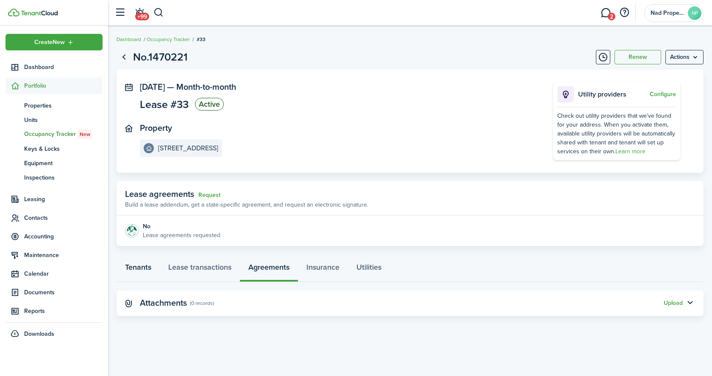
click at [138, 270] on link "Tenants" at bounding box center [138, 269] width 43 height 25
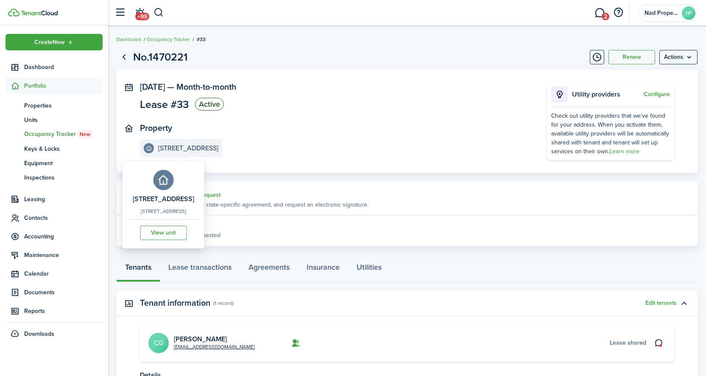
click at [201, 164] on div "219 E Manlius, [STREET_ADDRESS] View unit" at bounding box center [163, 205] width 74 height 83
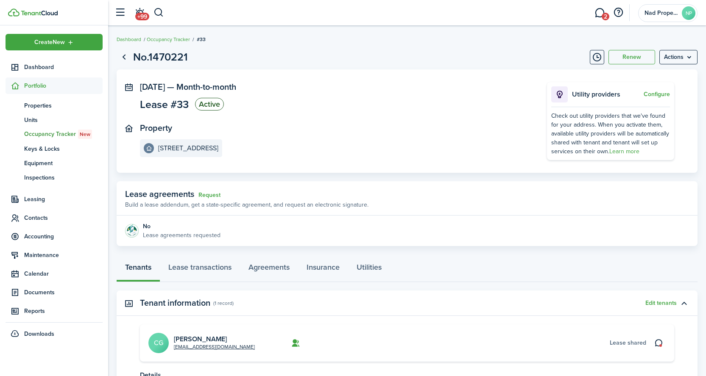
click at [188, 141] on e-details-info-label "[STREET_ADDRESS]" at bounding box center [181, 148] width 82 height 18
click at [184, 336] on link "[PERSON_NAME]" at bounding box center [200, 340] width 53 height 10
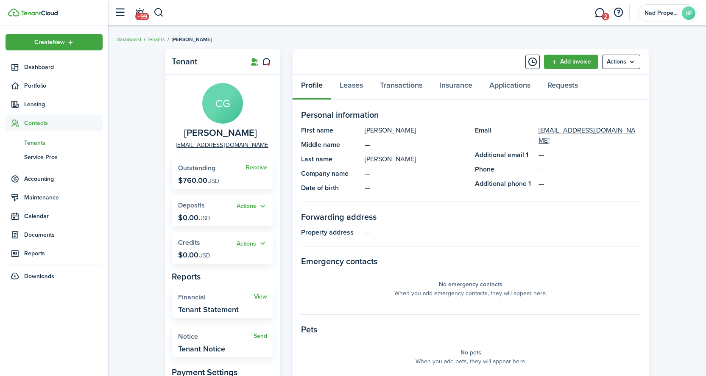
click at [388, 70] on panel-main-header "Add invoice Actions" at bounding box center [471, 61] width 356 height 25
click at [388, 83] on link "Transactions" at bounding box center [400, 87] width 59 height 25
